Goal: Information Seeking & Learning: Find specific fact

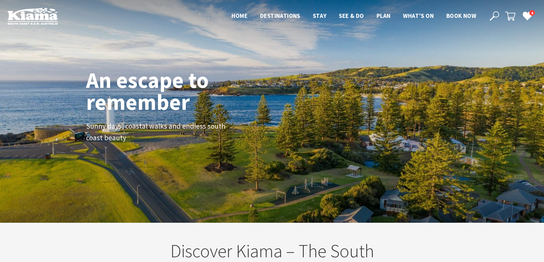
scroll to position [110, 548]
click at [493, 15] on use at bounding box center [493, 15] width 9 height 9
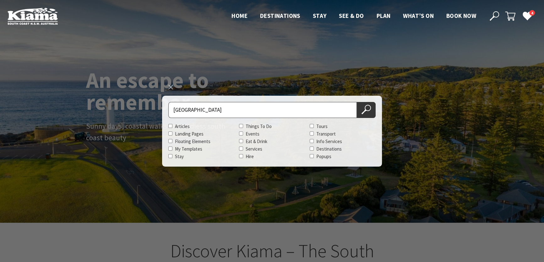
type input "fern street gallery"
click at [357, 102] on button "Search Now" at bounding box center [366, 110] width 19 height 16
click at [364, 111] on use at bounding box center [365, 109] width 9 height 9
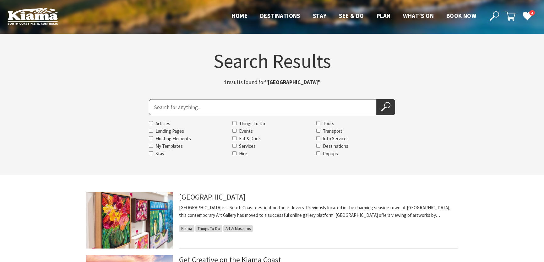
click at [242, 110] on input "Search for" at bounding box center [262, 107] width 227 height 16
type input "seabreeze"
click at [376, 99] on button "Search Now" at bounding box center [385, 107] width 19 height 16
click at [384, 108] on use at bounding box center [384, 106] width 9 height 9
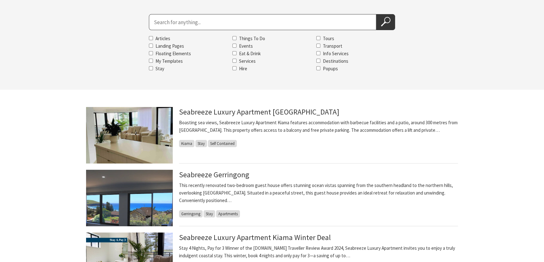
scroll to position [85, 0]
click at [203, 22] on input "Search for" at bounding box center [262, 22] width 227 height 16
type input "bellevue"
click at [376, 14] on button "Search Now" at bounding box center [385, 22] width 19 height 16
click at [385, 23] on icon at bounding box center [385, 21] width 9 height 9
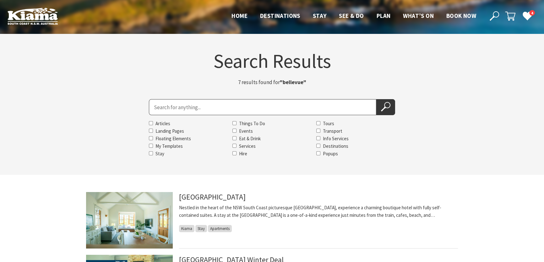
click at [232, 110] on input "Search for" at bounding box center [262, 107] width 227 height 16
type input "[PERSON_NAME]"
click at [376, 99] on button "Search Now" at bounding box center [385, 107] width 19 height 16
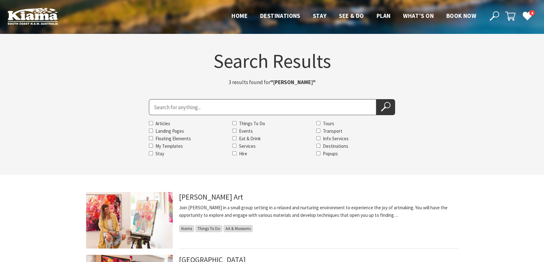
click at [223, 114] on input "Search for" at bounding box center [262, 107] width 227 height 16
type input "kiama golf club"
click at [376, 99] on button "Search Now" at bounding box center [385, 107] width 19 height 16
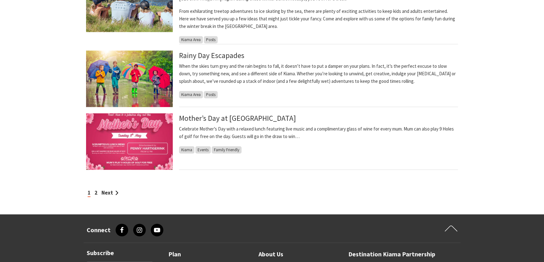
scroll to position [542, 0]
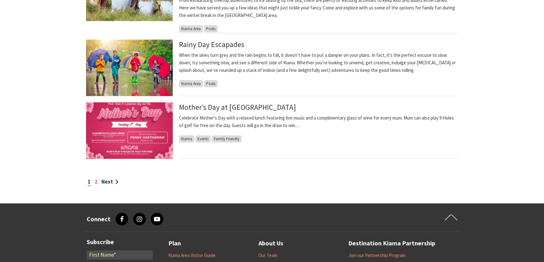
click at [96, 181] on link "2" at bounding box center [95, 181] width 3 height 7
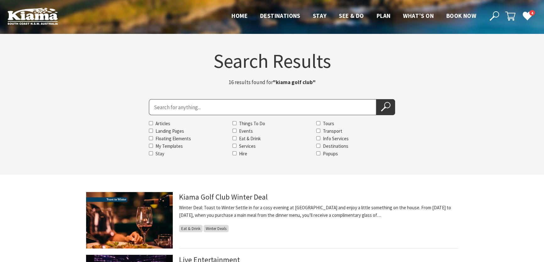
click at [249, 110] on input "Search for" at bounding box center [262, 107] width 227 height 16
type input "beach house on johnson"
click at [376, 99] on button "Search Now" at bounding box center [385, 107] width 19 height 16
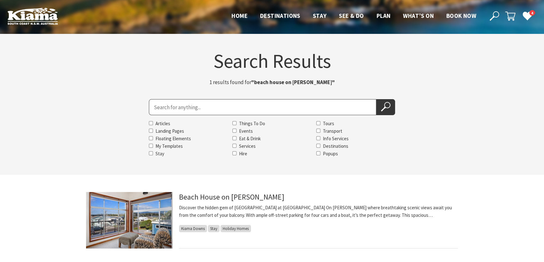
click at [263, 112] on input "Search for" at bounding box center [262, 107] width 227 height 16
type input "the orginal ice creamery"
click at [376, 99] on button "Search Now" at bounding box center [385, 107] width 19 height 16
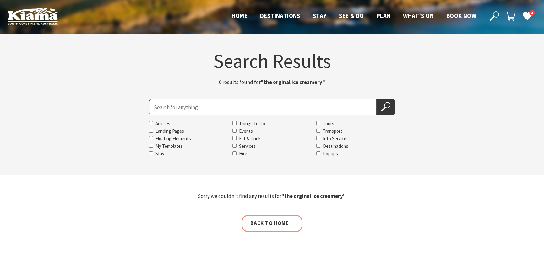
click at [185, 104] on input "Search for" at bounding box center [262, 107] width 227 height 16
type input "ice creamery"
click at [376, 99] on button "Search Now" at bounding box center [385, 107] width 19 height 16
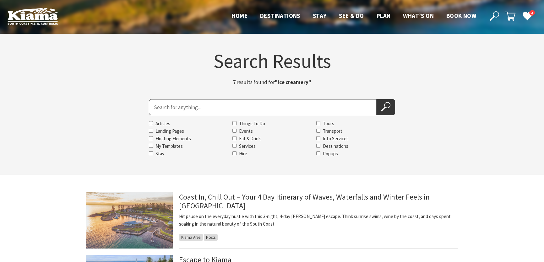
click at [184, 110] on input "Search for" at bounding box center [262, 107] width 227 height 16
type input "the hill bar and kitchen"
click at [376, 99] on button "Search Now" at bounding box center [385, 107] width 19 height 16
click at [387, 104] on icon at bounding box center [385, 106] width 9 height 9
click at [237, 113] on input "Search for" at bounding box center [262, 107] width 227 height 16
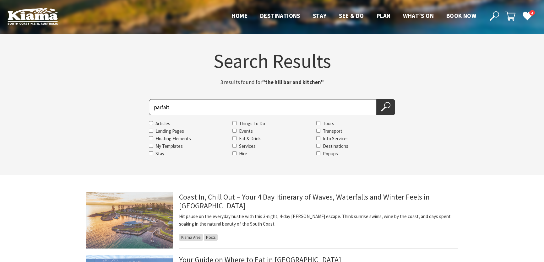
type input "parfait"
click at [376, 99] on button "Search Now" at bounding box center [385, 107] width 19 height 16
click at [390, 108] on button "Search Now" at bounding box center [385, 107] width 19 height 16
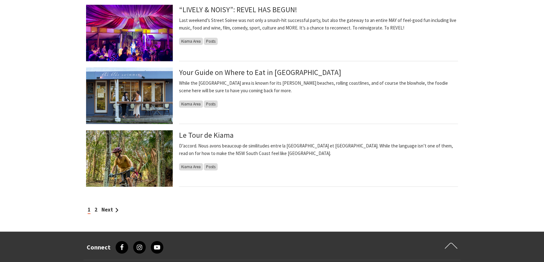
scroll to position [513, 0]
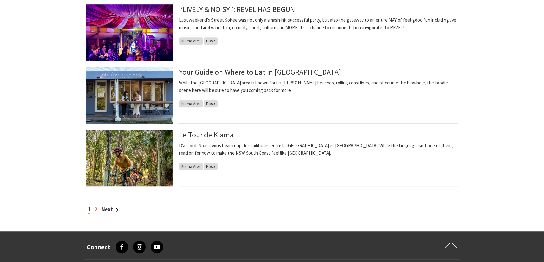
click at [96, 209] on link "2" at bounding box center [95, 209] width 3 height 7
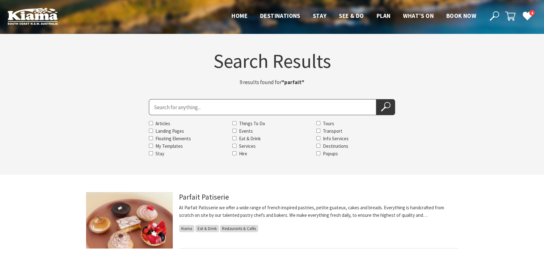
click at [181, 106] on input "Search for" at bounding box center [262, 107] width 227 height 16
type input "henry clive bar"
click at [376, 99] on button "Search Now" at bounding box center [385, 107] width 19 height 16
click at [392, 109] on button "Search Now" at bounding box center [385, 107] width 19 height 16
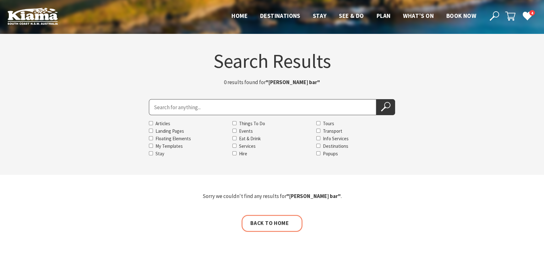
click at [219, 111] on input "Search for" at bounding box center [262, 107] width 227 height 16
type input "[PERSON_NAME]"
click at [376, 99] on button "Search Now" at bounding box center [385, 107] width 19 height 16
click at [385, 111] on icon at bounding box center [385, 106] width 9 height 9
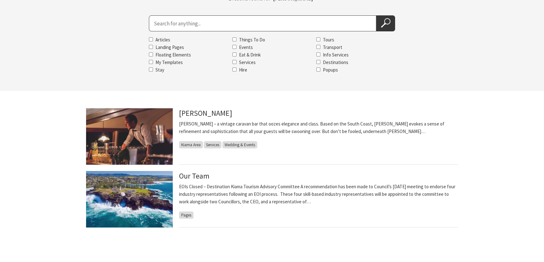
scroll to position [85, 0]
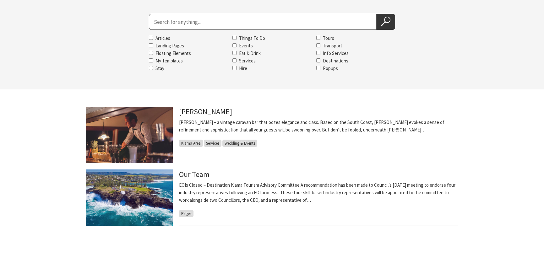
click at [211, 16] on input "Search for" at bounding box center [262, 22] width 227 height 16
type input "seabreeze"
click at [386, 20] on icon at bounding box center [385, 21] width 9 height 9
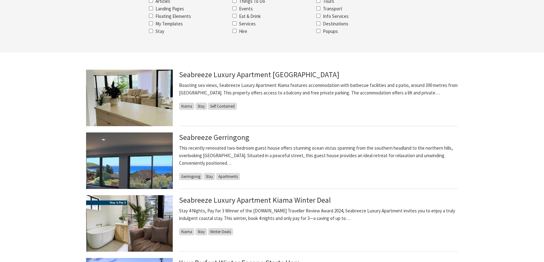
scroll to position [122, 0]
